Goal: Task Accomplishment & Management: Complete application form

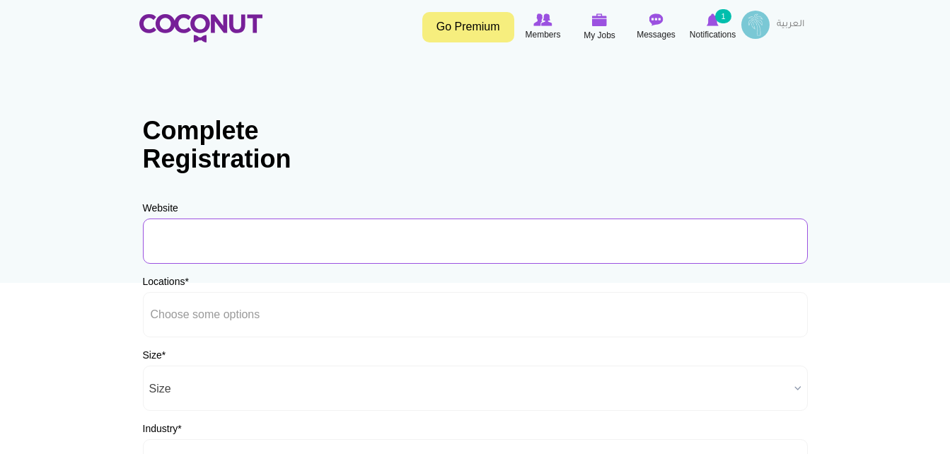
click at [252, 249] on input "URL" at bounding box center [475, 241] width 665 height 45
type input "[DOMAIN_NAME]"
click at [433, 275] on div "Locations * [GEOGRAPHIC_DATA] [GEOGRAPHIC_DATA] [GEOGRAPHIC_DATA] [GEOGRAPHIC_D…" at bounding box center [475, 305] width 665 height 63
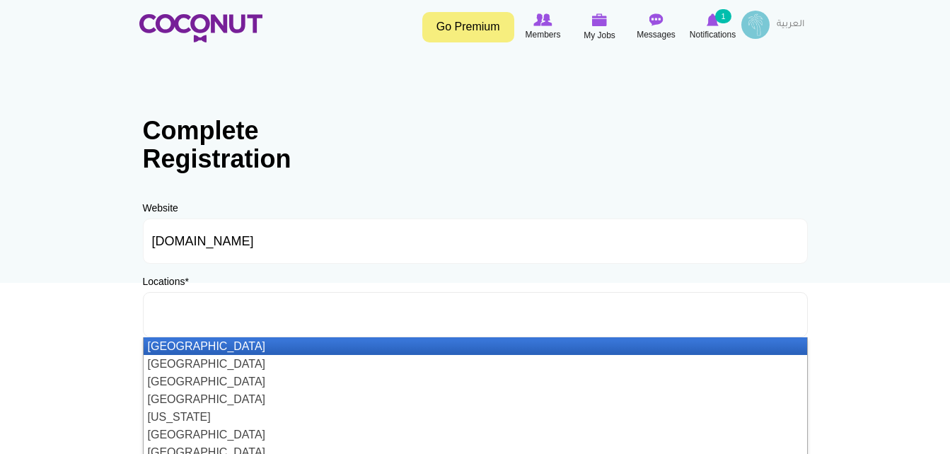
click at [284, 305] on ul at bounding box center [475, 314] width 665 height 45
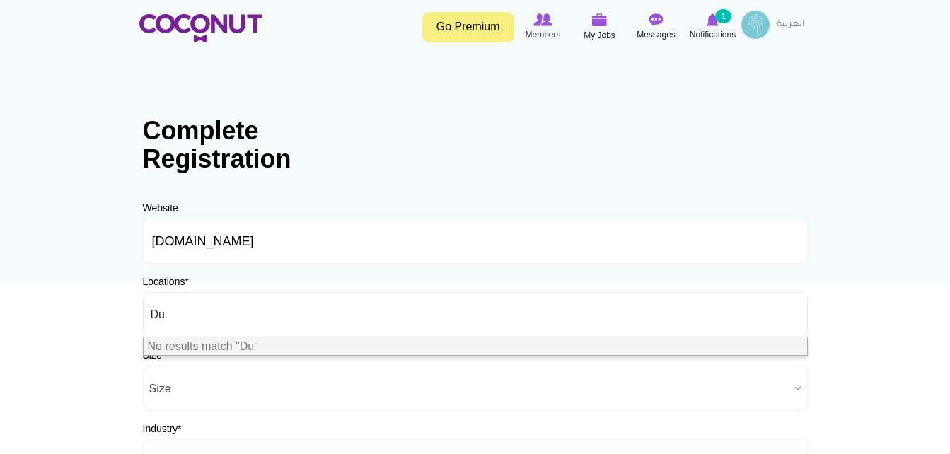
type input "D"
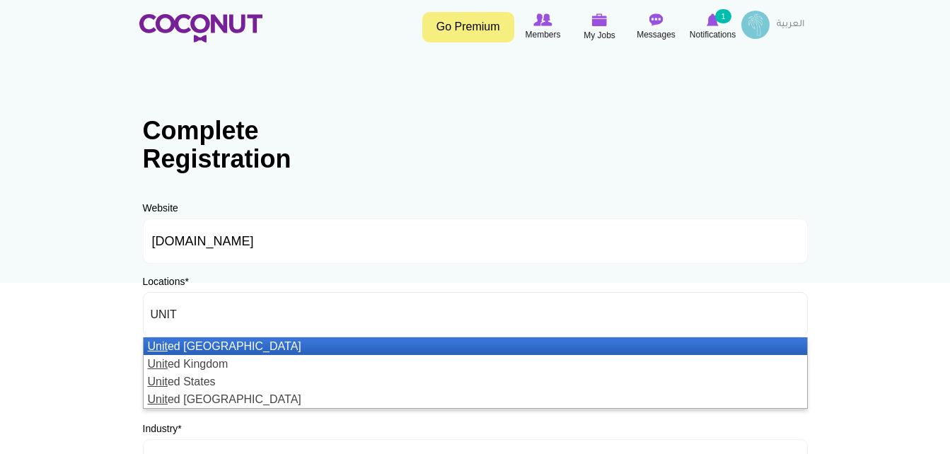
type input "UNIT"
click at [268, 343] on li "Unit ed Arab Emirates" at bounding box center [476, 346] width 664 height 18
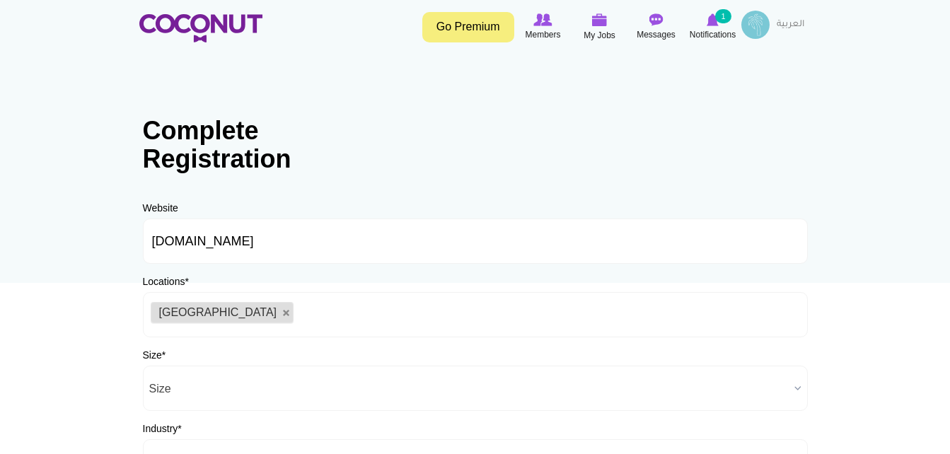
click at [83, 335] on body "Toggle navigation Go Premium Members My Jobs Post a Job Messages Notifications …" at bounding box center [475, 406] width 950 height 813
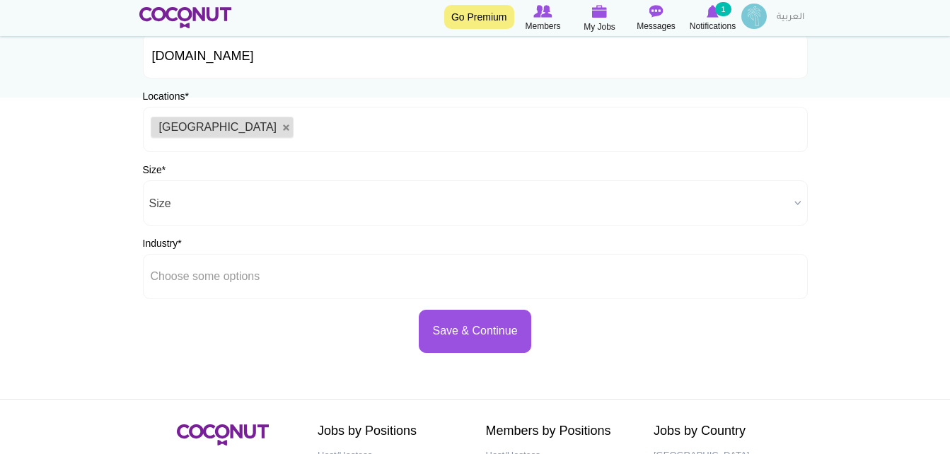
scroll to position [198, 0]
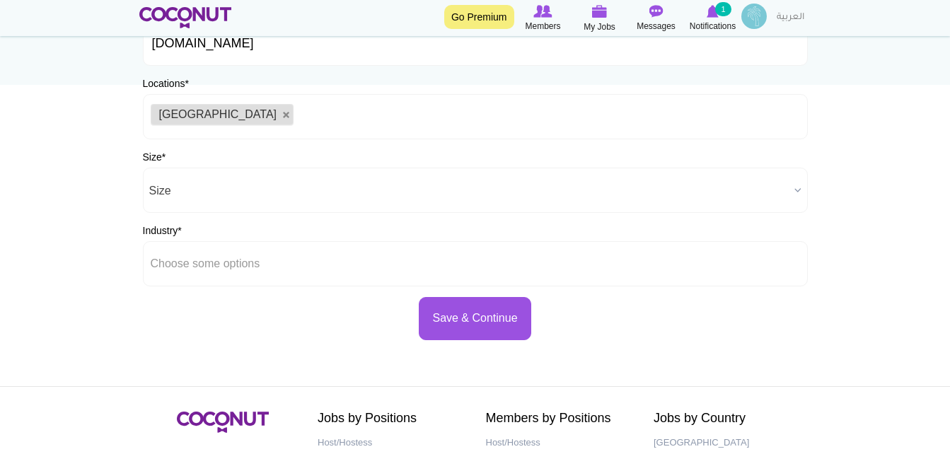
click at [208, 189] on span "Size" at bounding box center [469, 190] width 640 height 45
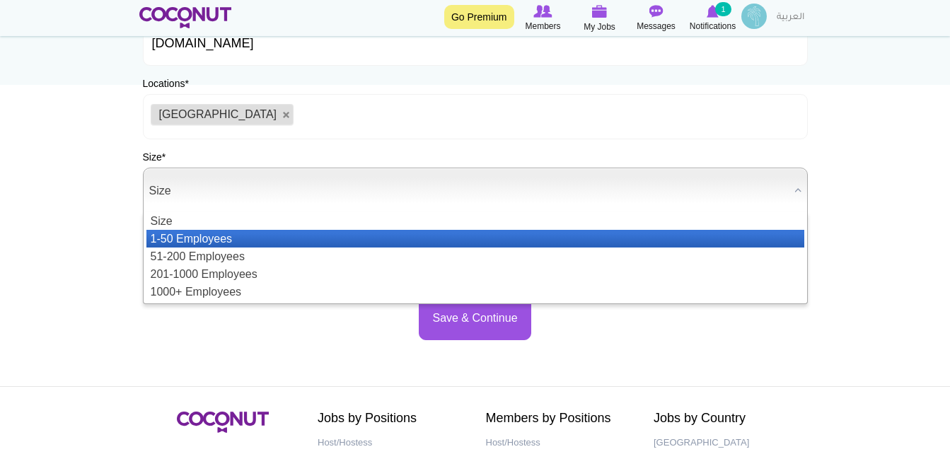
click at [208, 235] on li "1-50 Employees" at bounding box center [475, 239] width 658 height 18
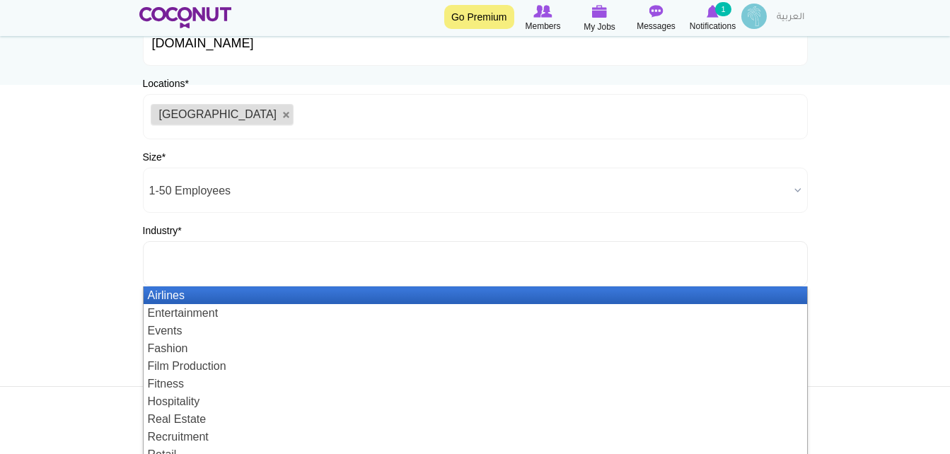
click at [231, 265] on input "text" at bounding box center [214, 264] width 127 height 13
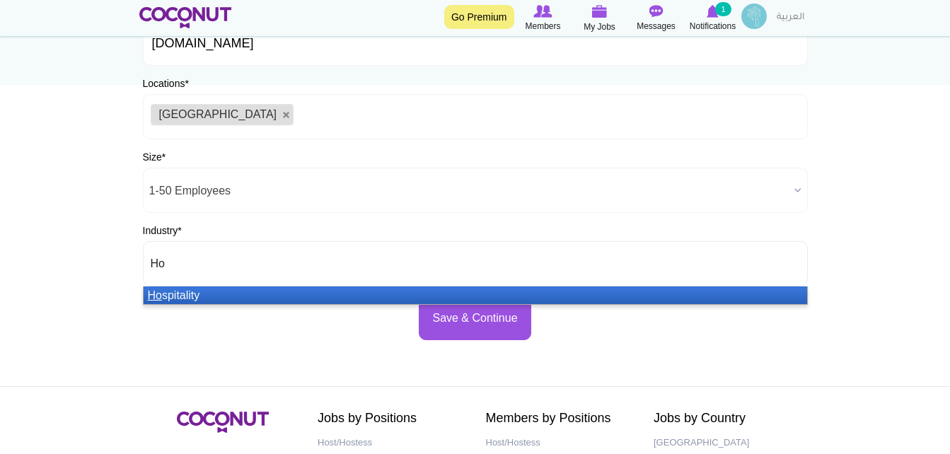
type input "Ho"
click at [222, 294] on li "Ho spitality" at bounding box center [476, 296] width 664 height 18
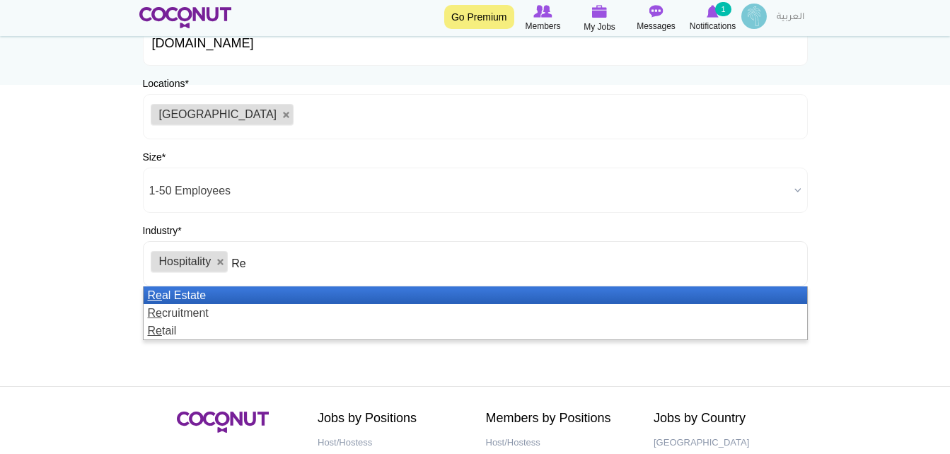
type input "R"
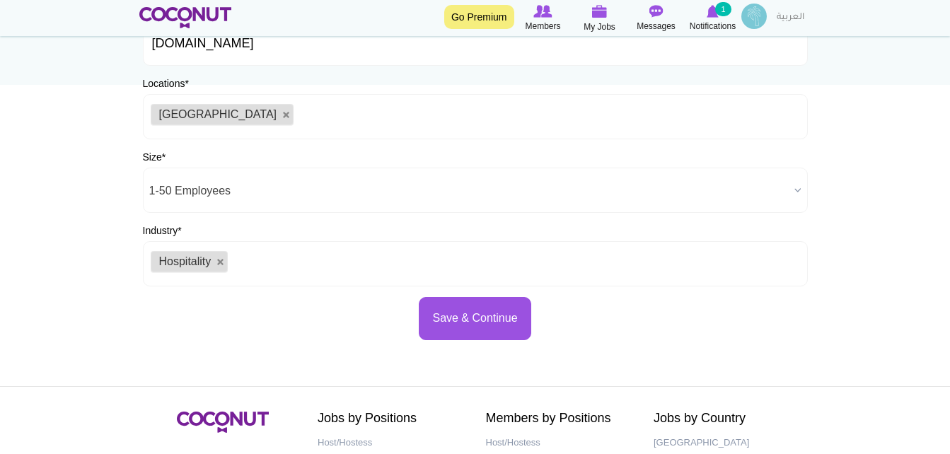
click at [56, 305] on body "Toggle navigation Go Premium Members My Jobs Post a Job Messages Notifications …" at bounding box center [475, 208] width 950 height 813
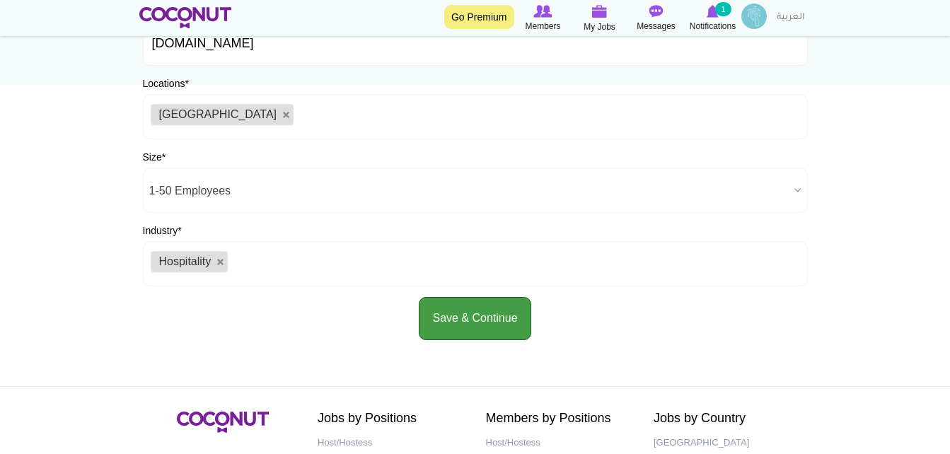
click at [502, 329] on button "Save & Continue" at bounding box center [475, 318] width 112 height 43
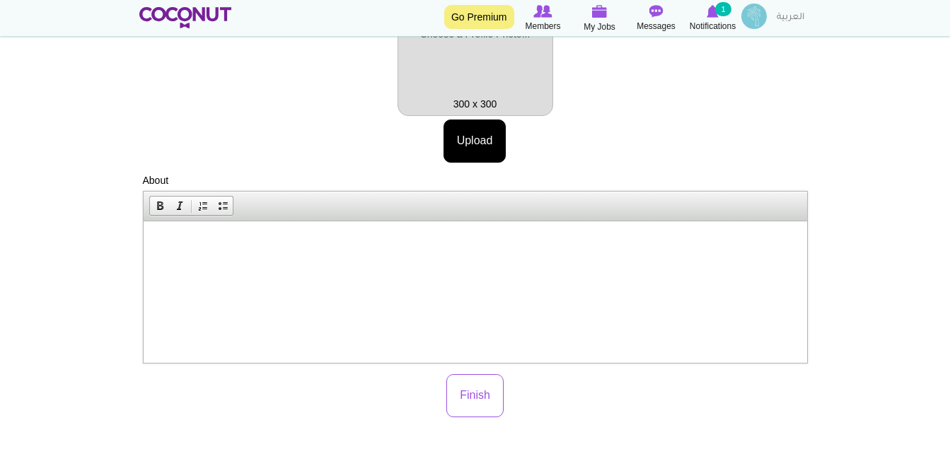
scroll to position [274, 0]
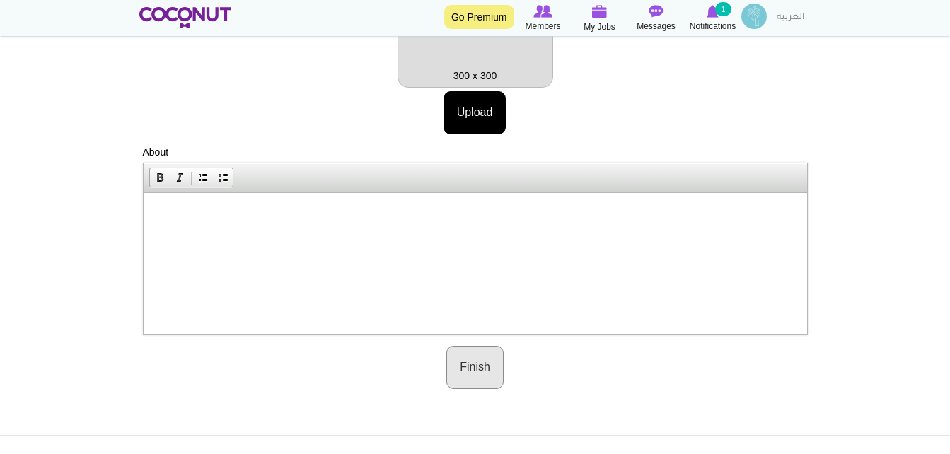
click at [481, 371] on button "Finish" at bounding box center [474, 367] width 57 height 43
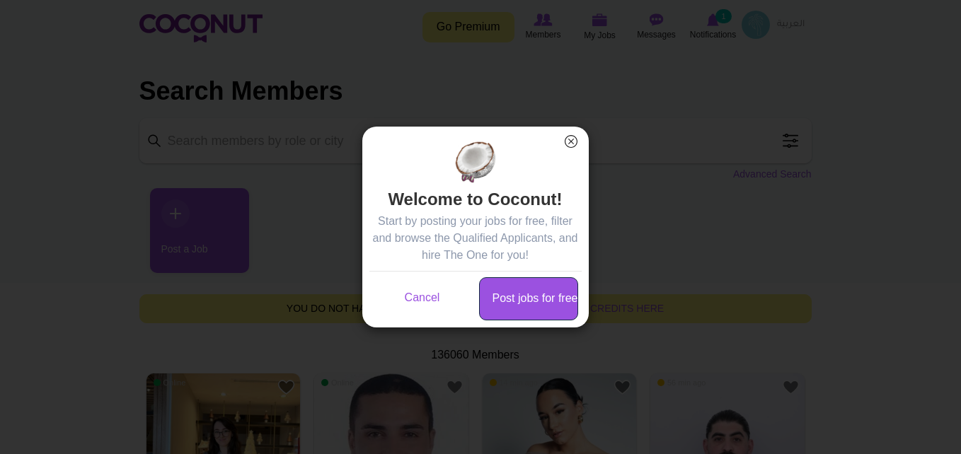
click at [533, 291] on link "Post jobs for free" at bounding box center [528, 298] width 99 height 43
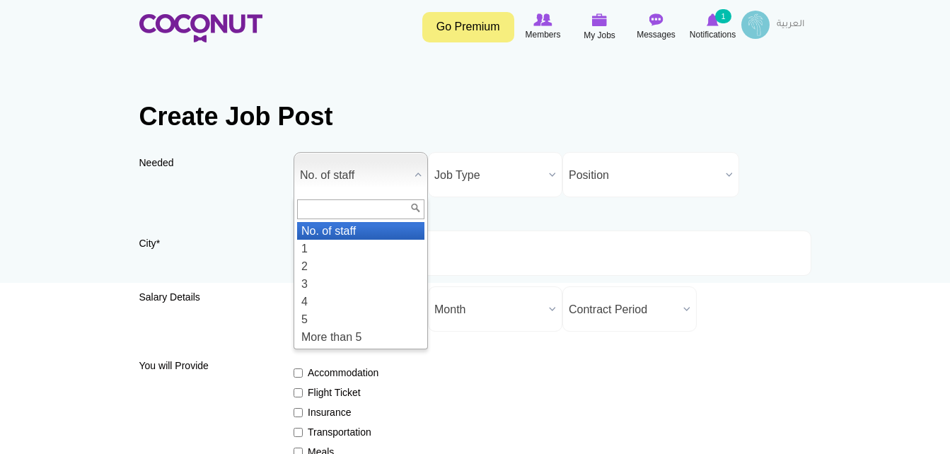
click at [418, 175] on b at bounding box center [418, 175] width 18 height 44
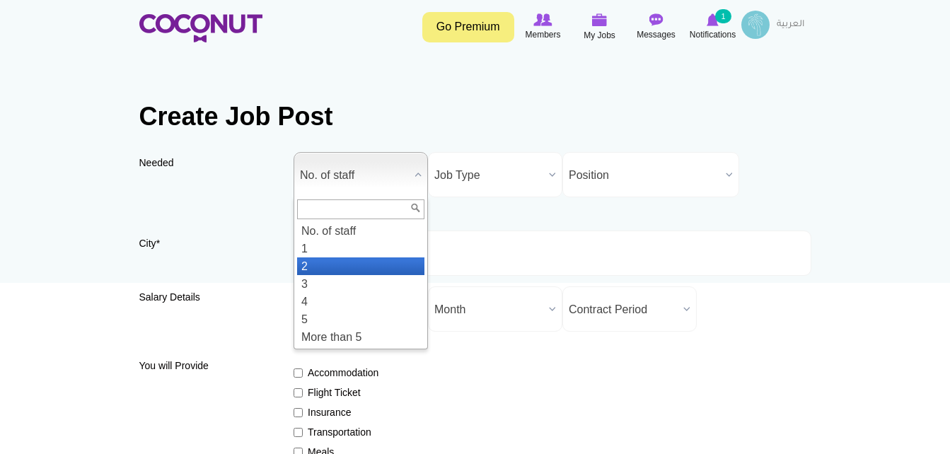
click at [316, 269] on li "2" at bounding box center [360, 267] width 127 height 18
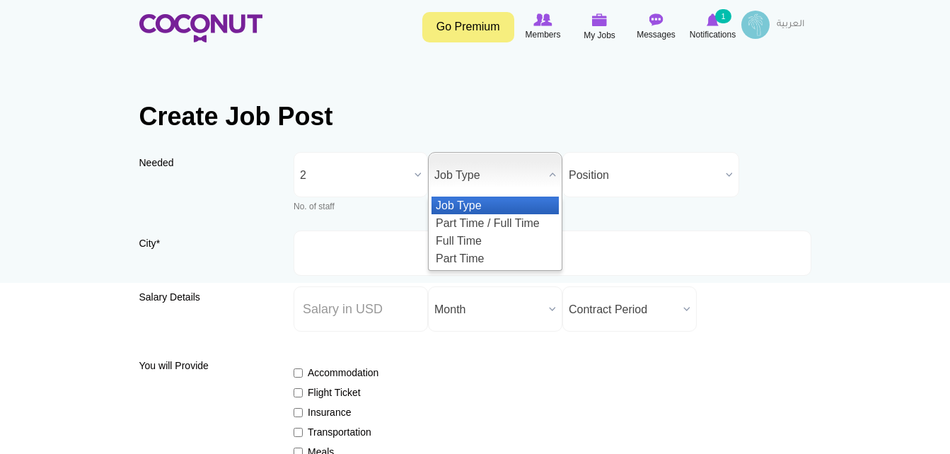
click at [556, 185] on b at bounding box center [552, 175] width 18 height 44
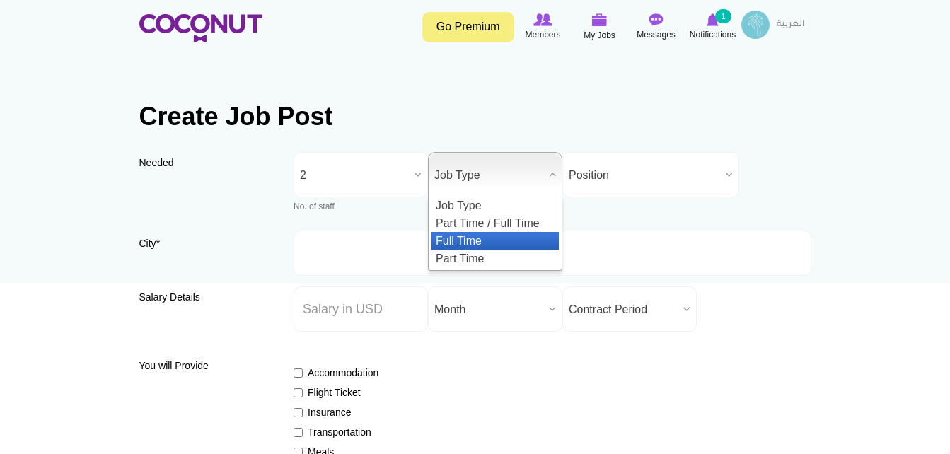
click at [466, 245] on li "Full Time" at bounding box center [495, 241] width 127 height 18
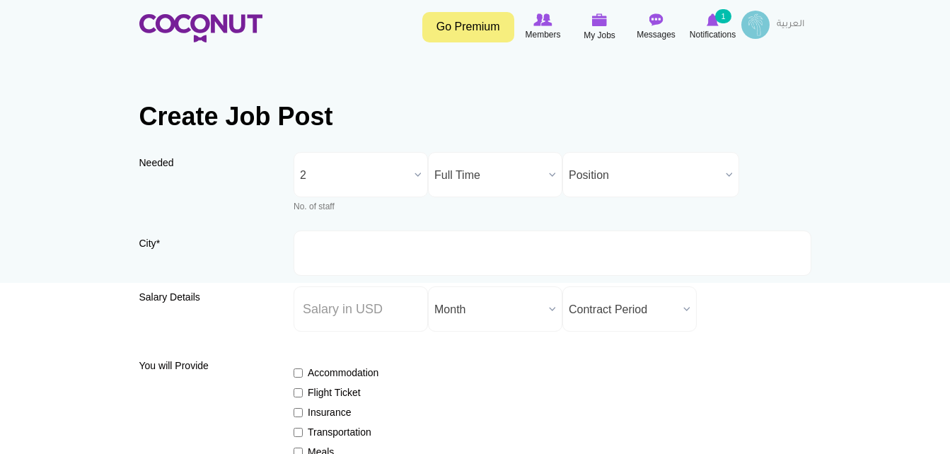
click at [624, 187] on span "Position" at bounding box center [644, 175] width 151 height 45
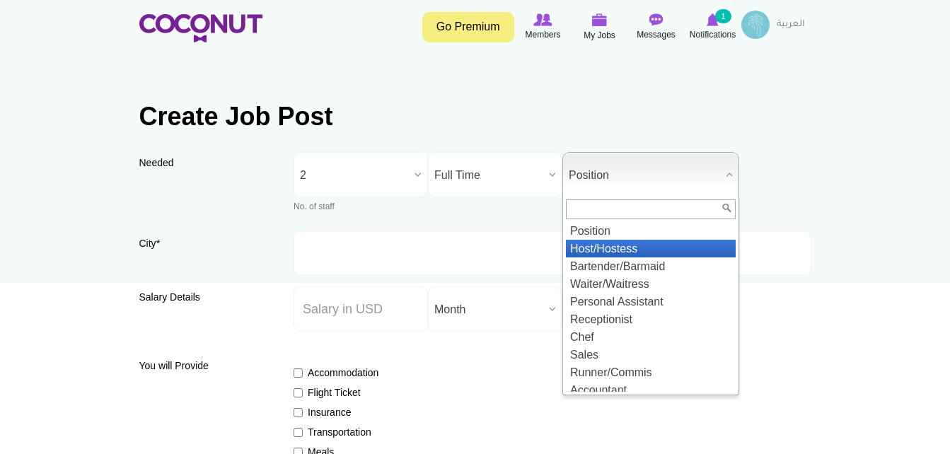
click at [620, 242] on li "Host/Hostess" at bounding box center [651, 249] width 170 height 18
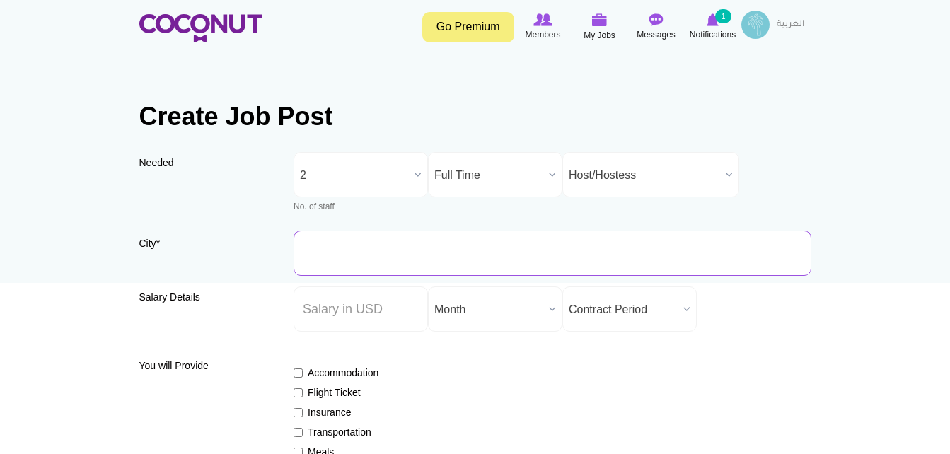
click at [357, 258] on input "City *" at bounding box center [553, 253] width 518 height 45
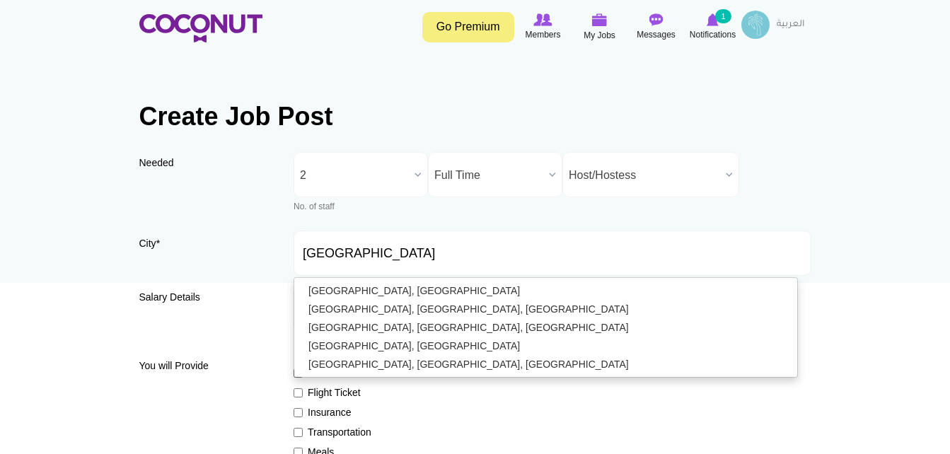
type input "[GEOGRAPHIC_DATA], [GEOGRAPHIC_DATA]"
click at [255, 287] on div "Salary Details Salary ($) * Salary Period * Year Month Week Day Hour Month Cont…" at bounding box center [475, 315] width 672 height 56
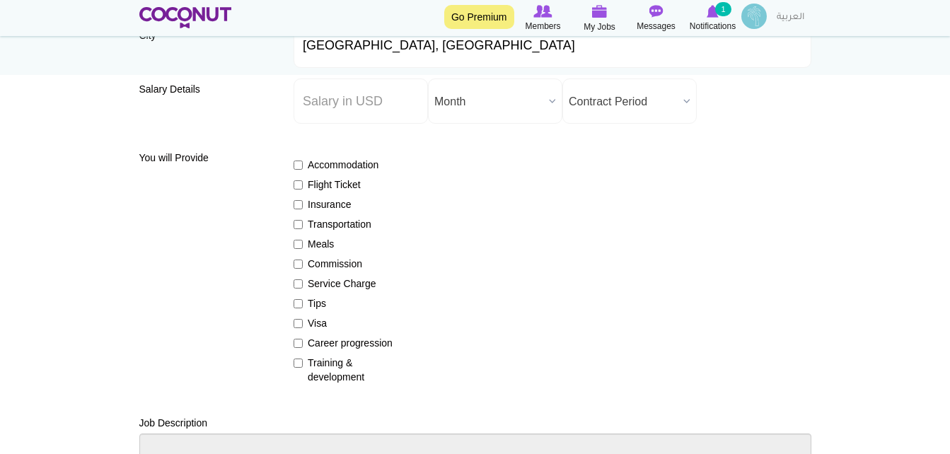
scroll to position [264, 0]
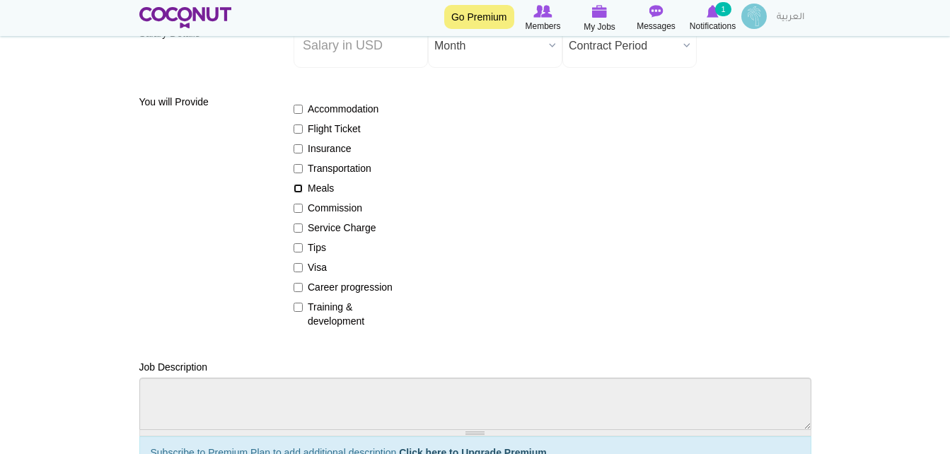
click at [297, 189] on input "Meals" at bounding box center [298, 188] width 9 height 9
checkbox input "true"
click at [300, 265] on input "Visa" at bounding box center [298, 267] width 9 height 9
checkbox input "true"
click at [296, 308] on input "Training & development" at bounding box center [298, 307] width 9 height 9
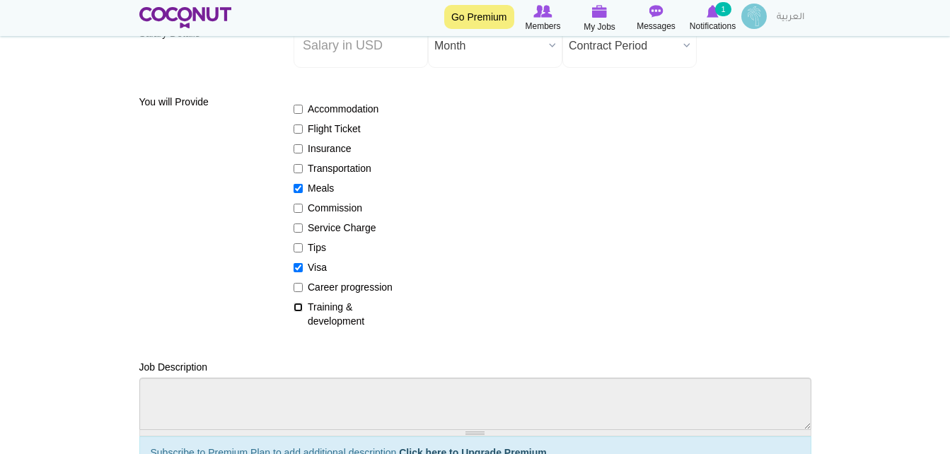
checkbox input "true"
click at [299, 151] on input "Insurance" at bounding box center [298, 148] width 9 height 9
checkbox input "true"
click at [301, 132] on input "Flight Ticket" at bounding box center [298, 129] width 9 height 9
checkbox input "true"
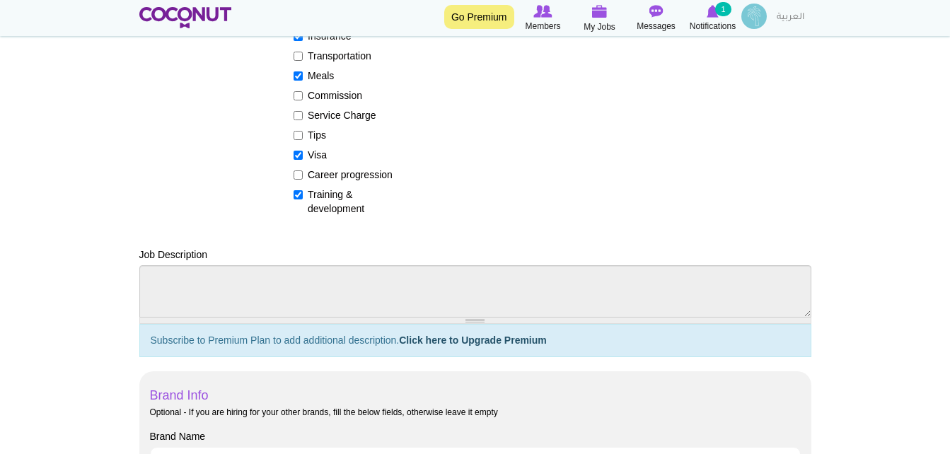
scroll to position [377, 0]
click at [203, 220] on div "You will Provide Accommodation Flight Ticket Insurance Transportation Meals Com…" at bounding box center [475, 95] width 672 height 260
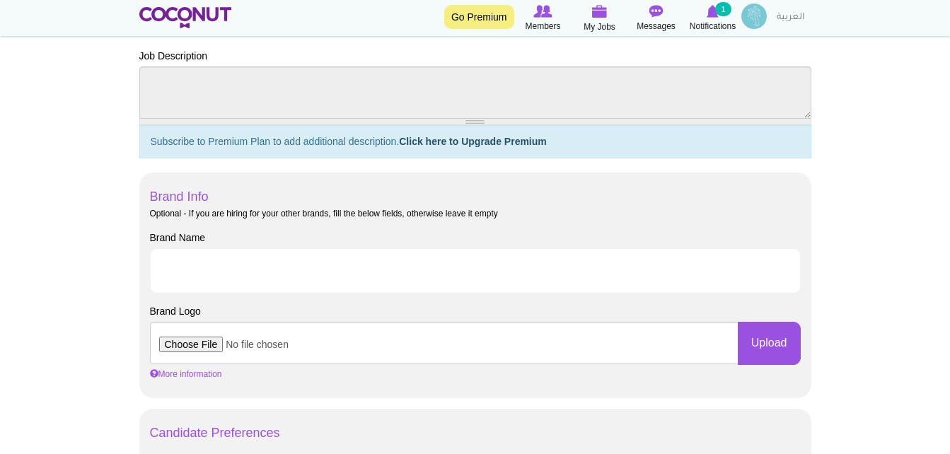
scroll to position [603, 0]
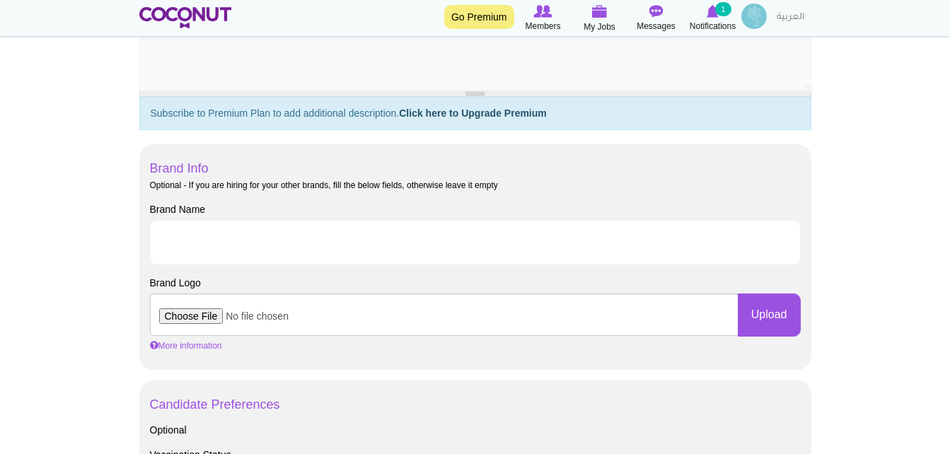
click at [480, 91] on div at bounding box center [475, 94] width 672 height 6
click at [478, 92] on div at bounding box center [475, 94] width 672 height 6
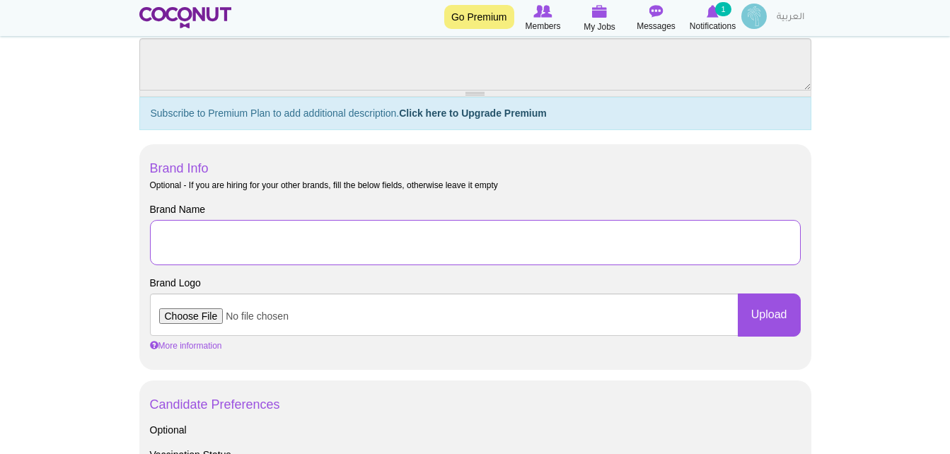
click at [180, 240] on input "Brand Name" at bounding box center [475, 242] width 651 height 45
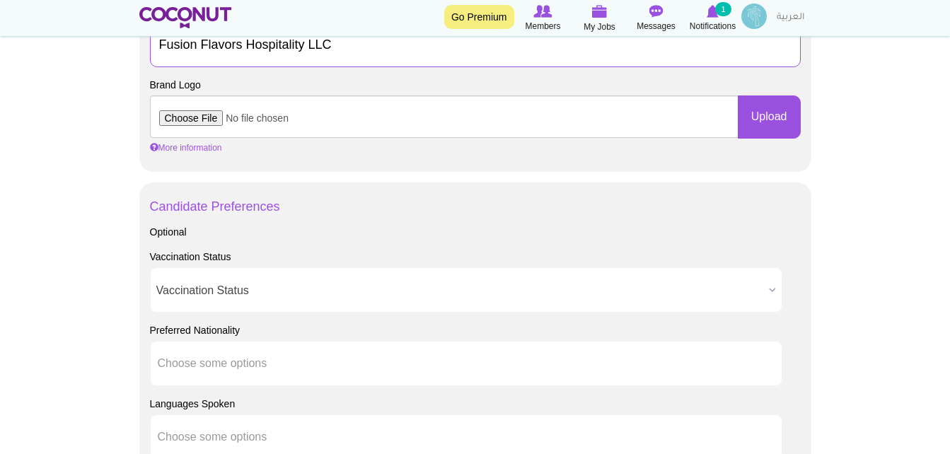
scroll to position [830, 0]
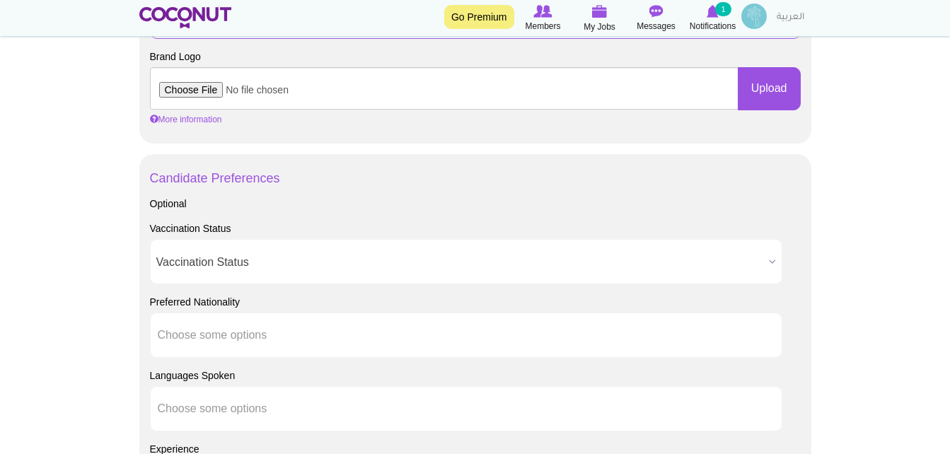
type input "Fusion Flavors Hospitality LLC"
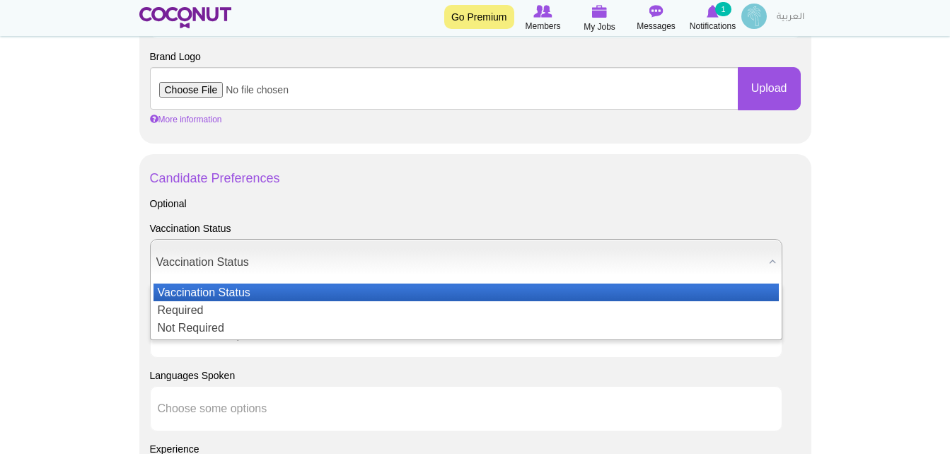
click at [776, 262] on b at bounding box center [772, 262] width 18 height 44
click at [812, 284] on section "Create Job Post Needed Needed * No. of staff 1 2 3 4 5 More than 5 2 No. of sta…" at bounding box center [475, 47] width 693 height 1634
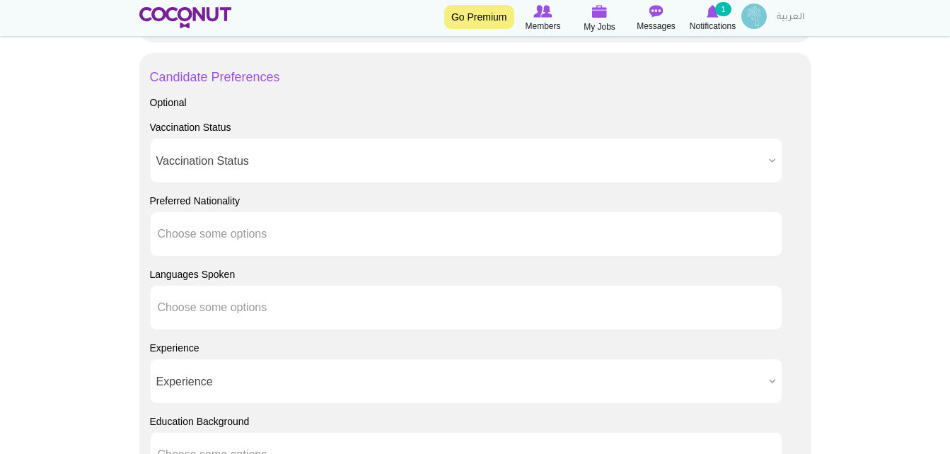
scroll to position [943, 0]
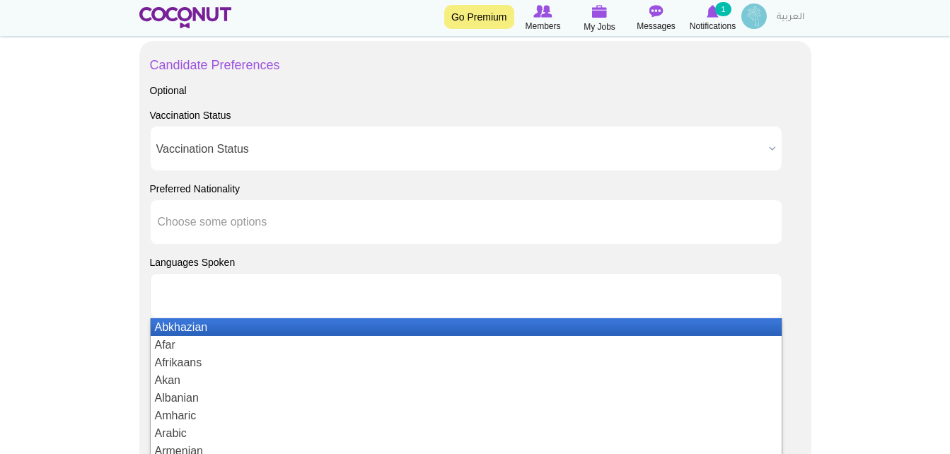
click at [276, 289] on input "text" at bounding box center [221, 295] width 127 height 13
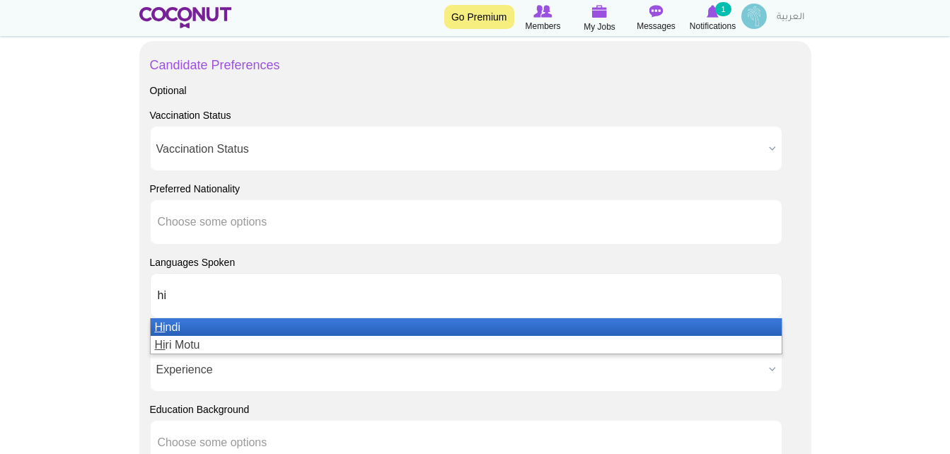
type input "hi"
click at [229, 328] on li "Hi ndi" at bounding box center [466, 327] width 631 height 18
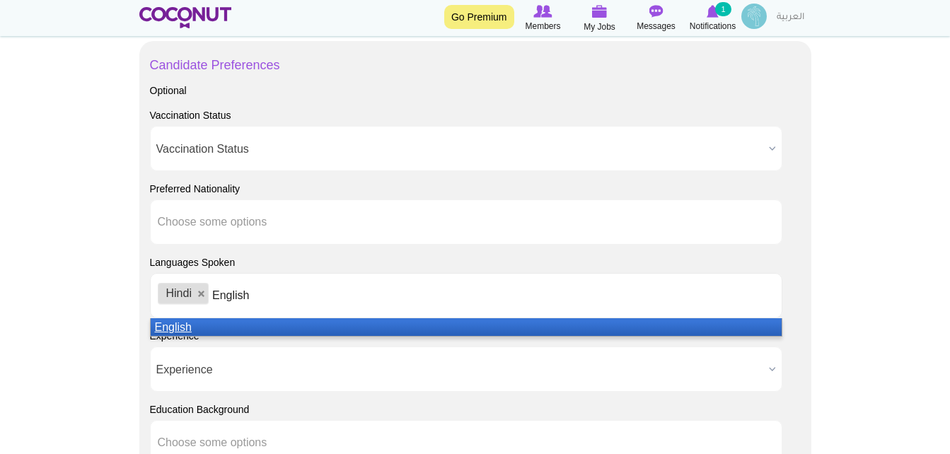
type input "English"
click at [229, 328] on li "English" at bounding box center [466, 327] width 631 height 18
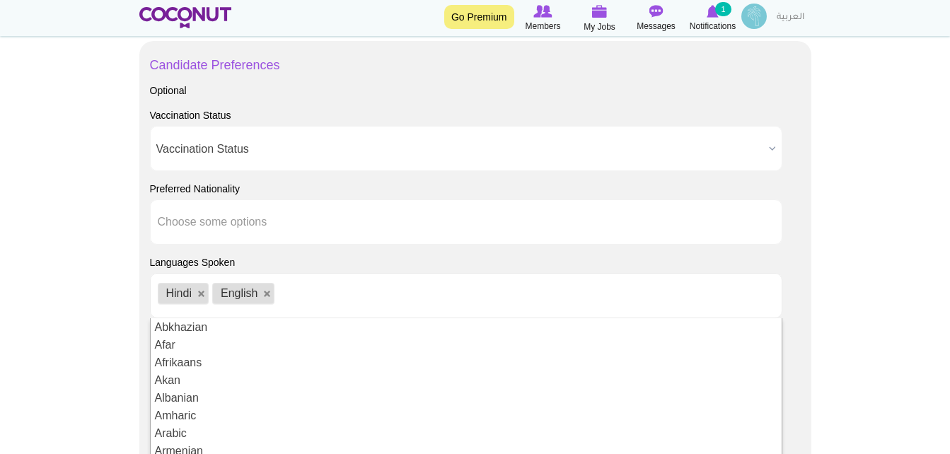
click at [874, 328] on body "Toggle navigation Go Premium Members My Jobs Post a Job Messages Notifications …" at bounding box center [475, 33] width 950 height 1953
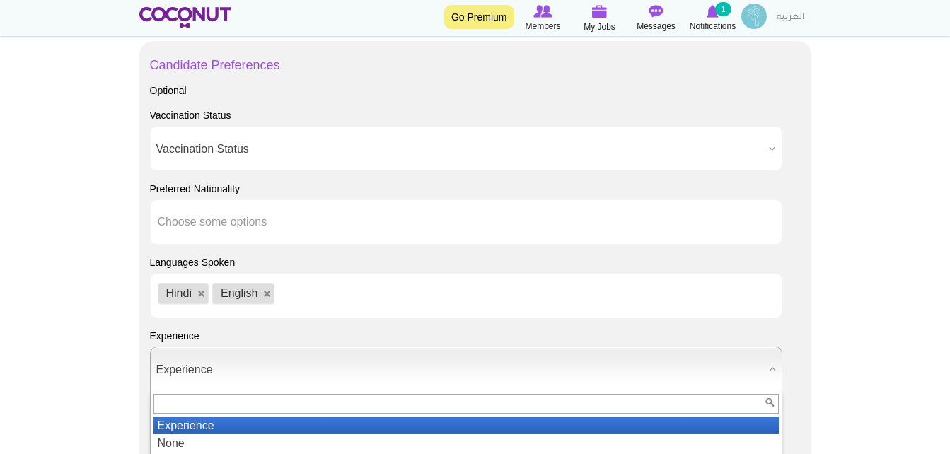
click at [294, 366] on span "Experience" at bounding box center [459, 369] width 607 height 45
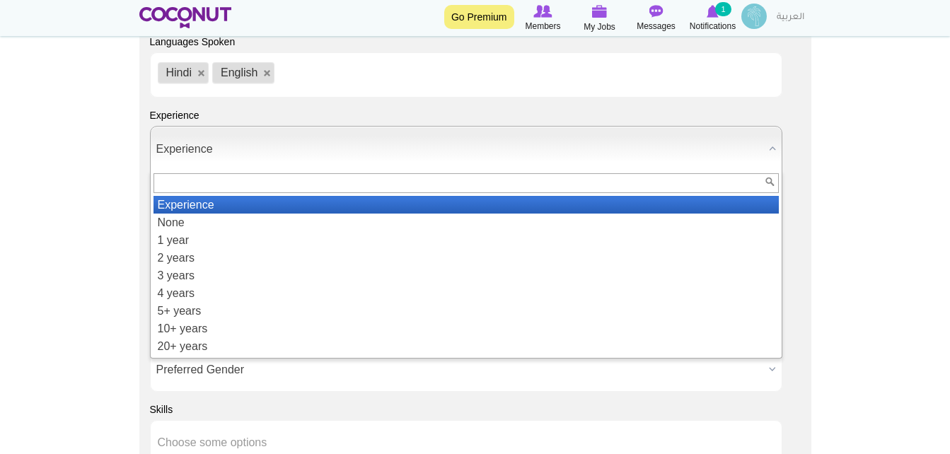
scroll to position [1169, 0]
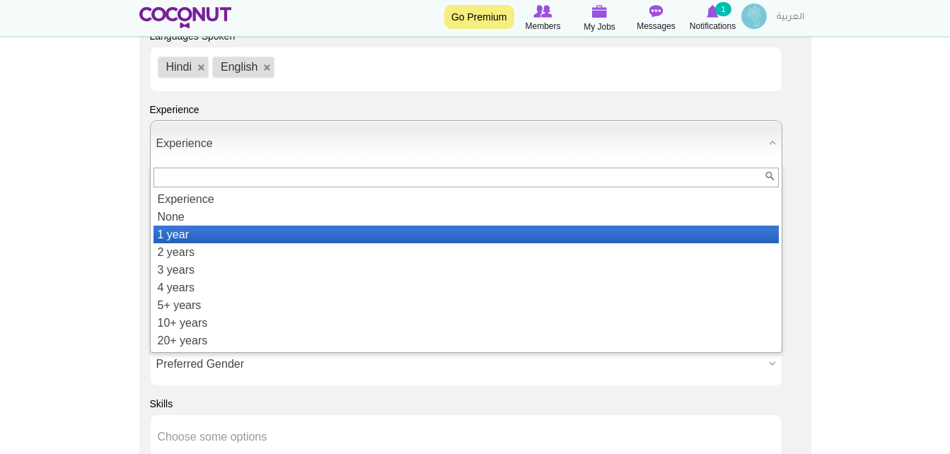
click at [219, 235] on li "1 year" at bounding box center [466, 235] width 625 height 18
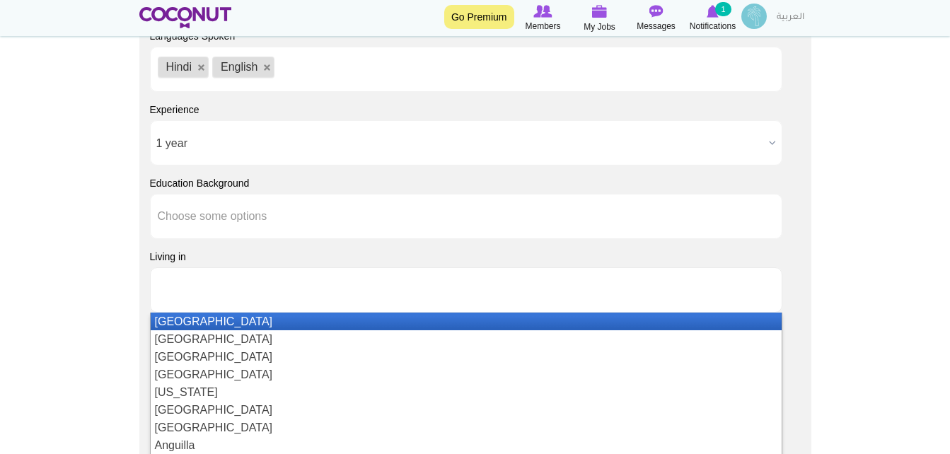
click at [215, 292] on input "text" at bounding box center [221, 290] width 127 height 13
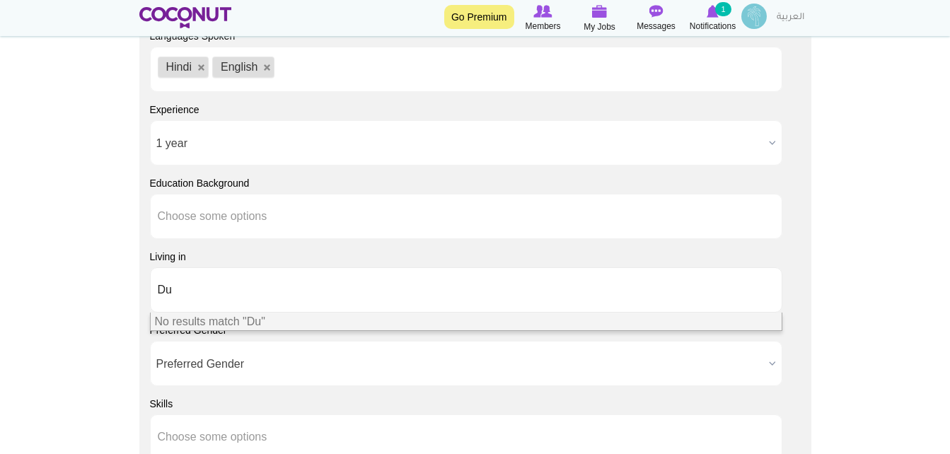
type input "D"
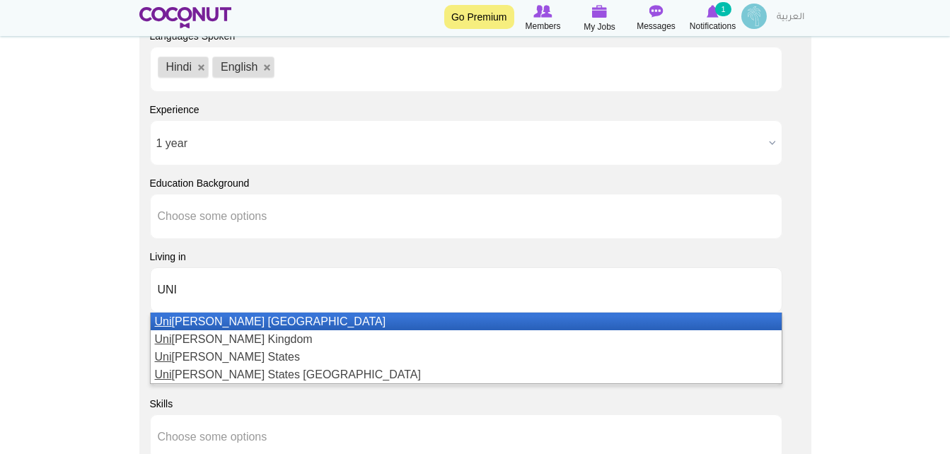
type input "UNI"
click at [208, 323] on li "Uni ted Arab Emirates" at bounding box center [466, 322] width 631 height 18
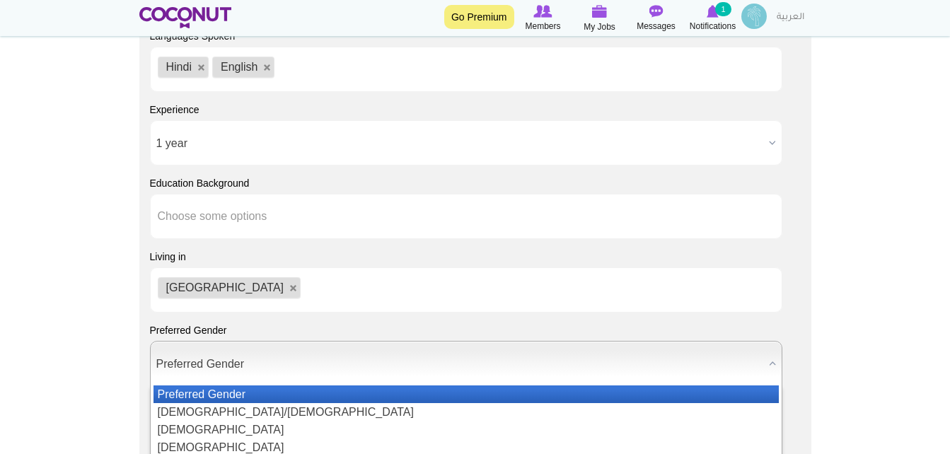
click at [531, 374] on span "Preferred Gender" at bounding box center [459, 364] width 607 height 45
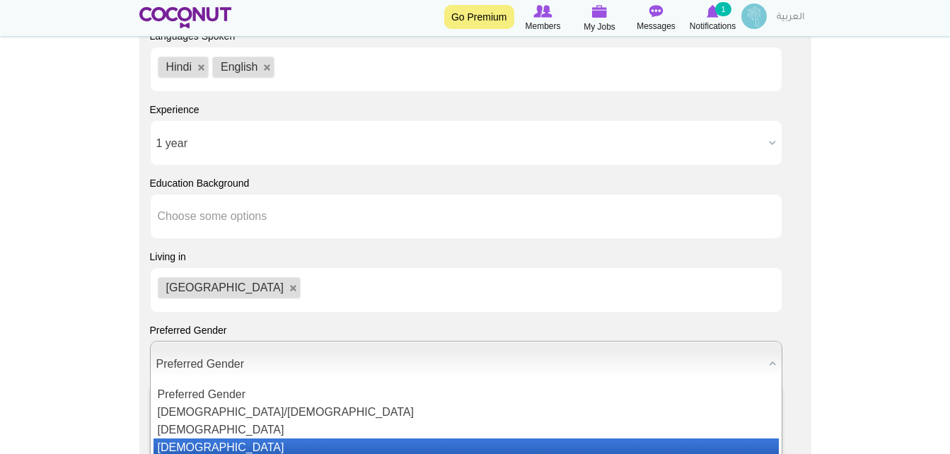
click at [293, 444] on li "[DEMOGRAPHIC_DATA]" at bounding box center [466, 448] width 625 height 18
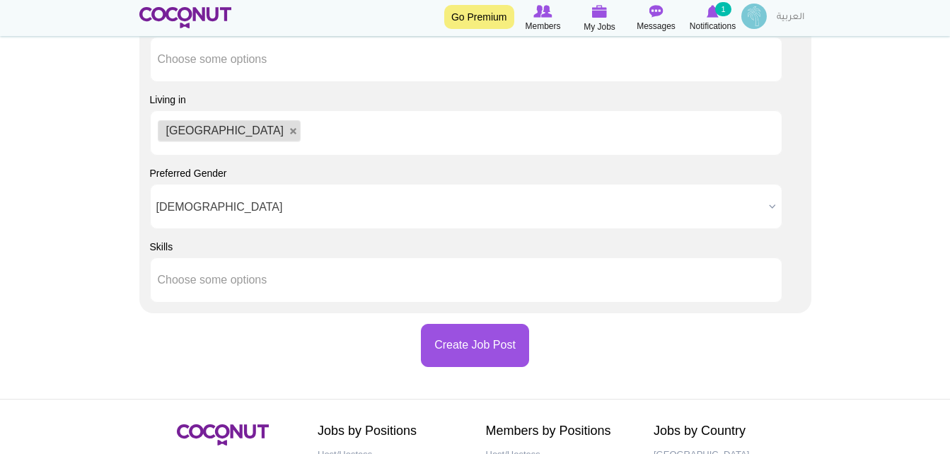
scroll to position [1339, 0]
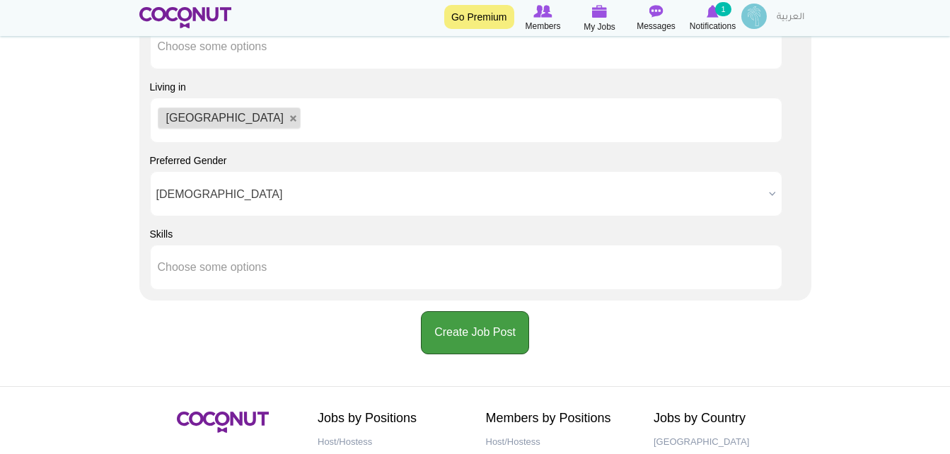
click at [465, 322] on button "Create Job Post" at bounding box center [475, 332] width 108 height 43
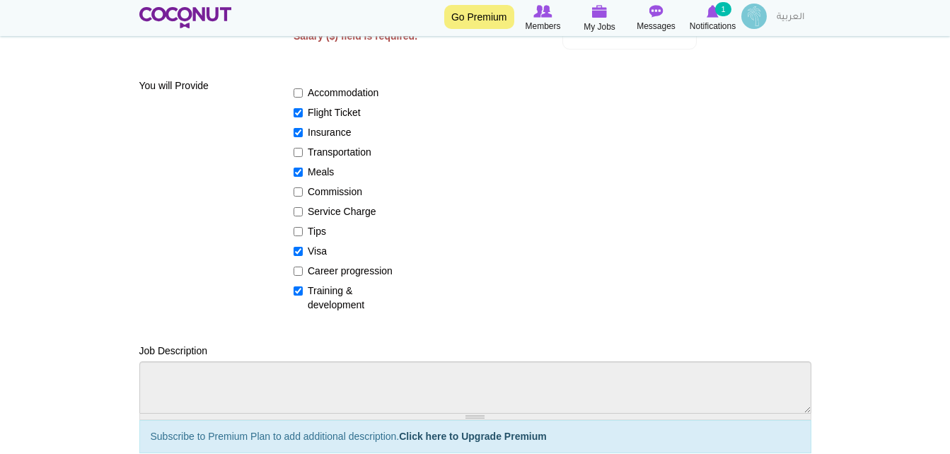
scroll to position [180, 0]
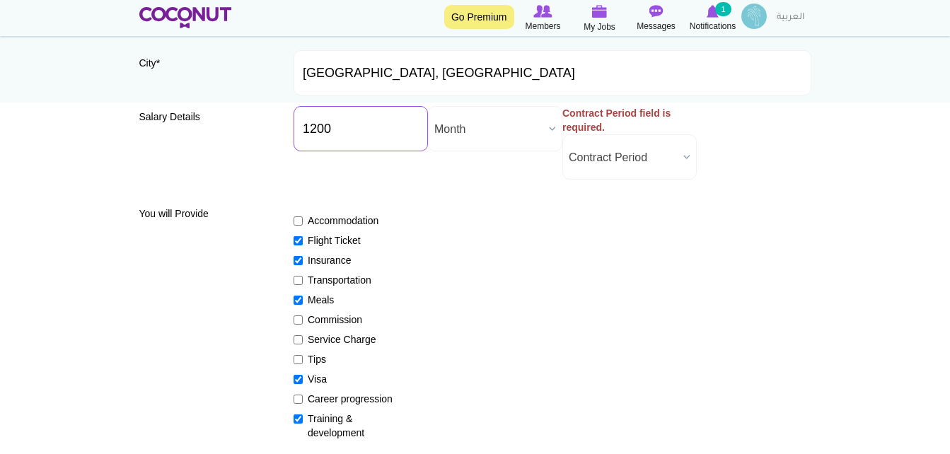
type input "1200"
click at [610, 217] on div "Accommodation Flight Ticket Insurance Transportation Meals Commission Service C…" at bounding box center [553, 320] width 518 height 239
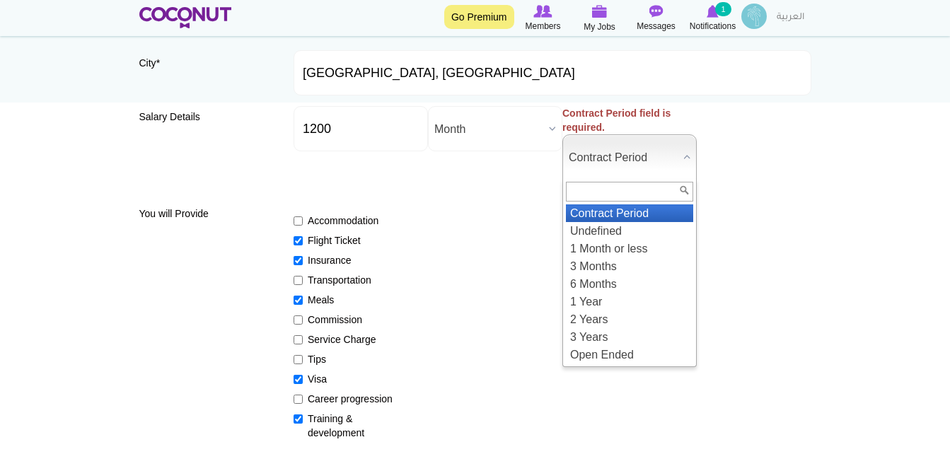
click at [665, 162] on span "Contract Period" at bounding box center [623, 157] width 109 height 45
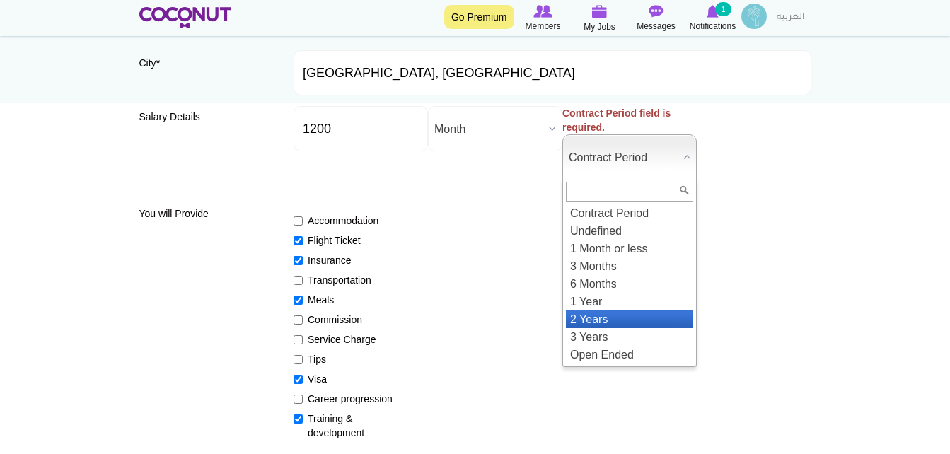
click at [598, 312] on li "2 Years" at bounding box center [629, 320] width 127 height 18
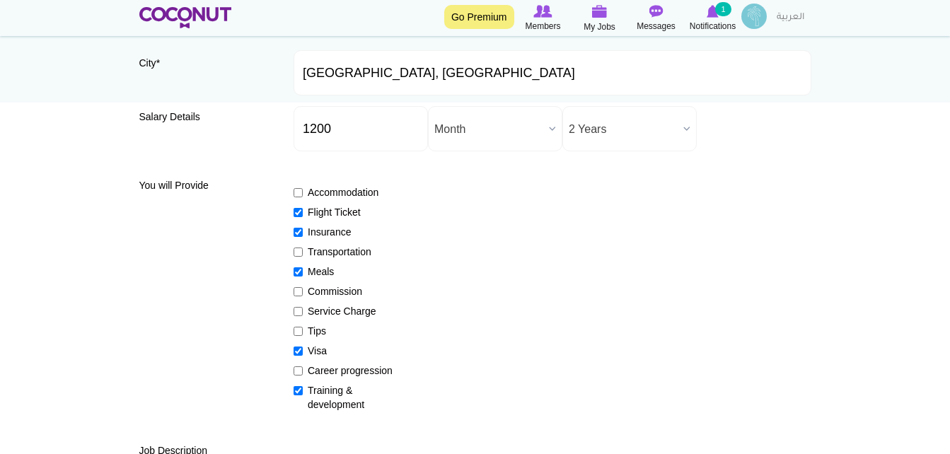
click at [678, 233] on div "Accommodation Flight Ticket Insurance Transportation Meals Commission Service C…" at bounding box center [553, 292] width 518 height 239
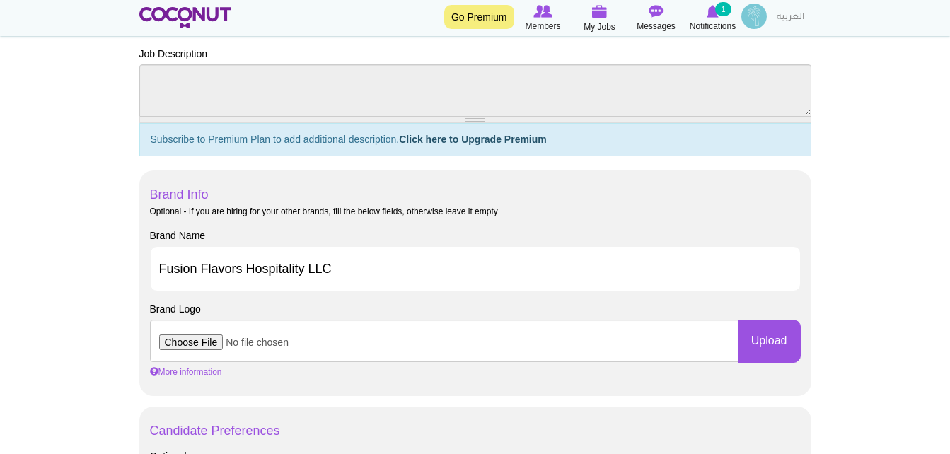
scroll to position [974, 0]
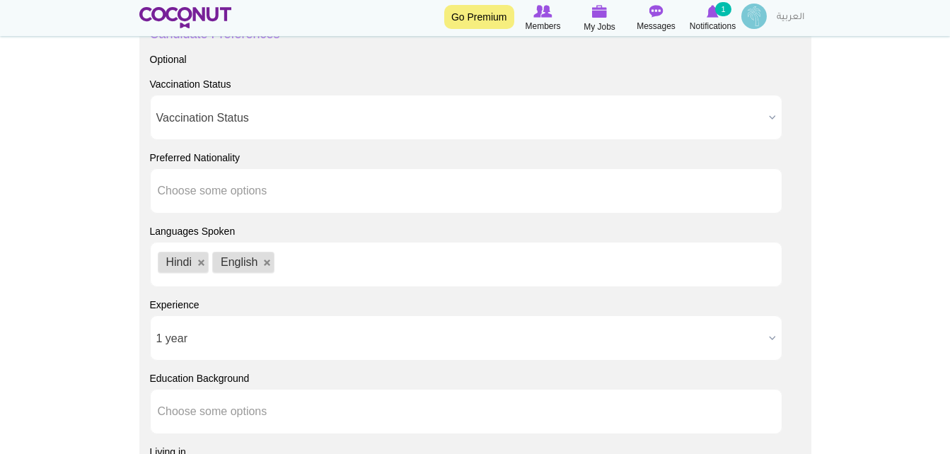
click at [949, 408] on body "Toggle navigation Go Premium Members My Jobs Post a Job Messages Notifications …" at bounding box center [475, 2] width 950 height 1953
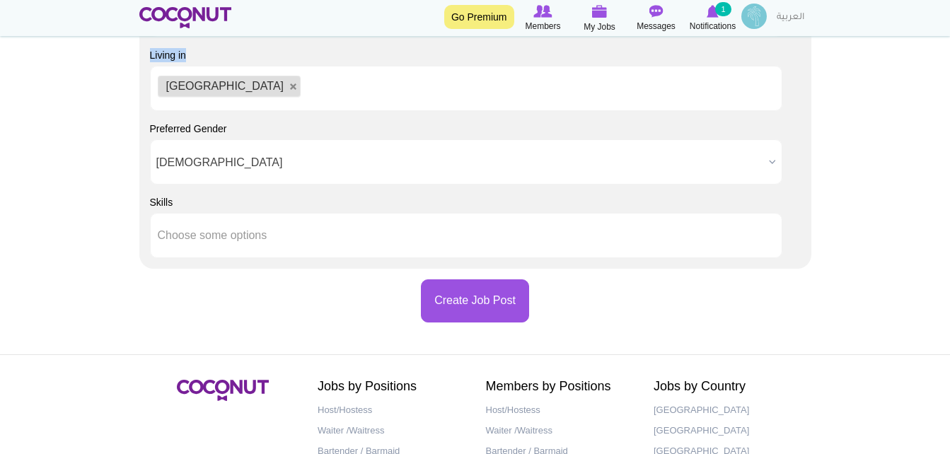
scroll to position [1498, 0]
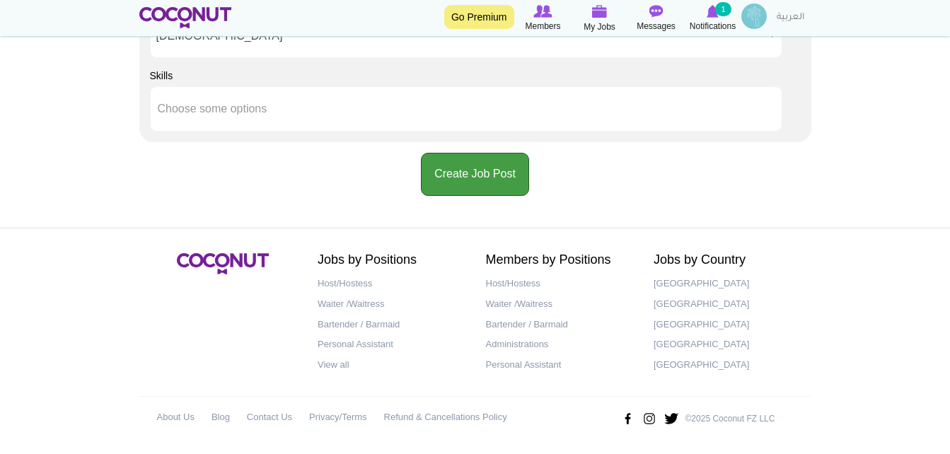
click at [457, 172] on button "Create Job Post" at bounding box center [475, 174] width 108 height 43
